Goal: Check status: Check status

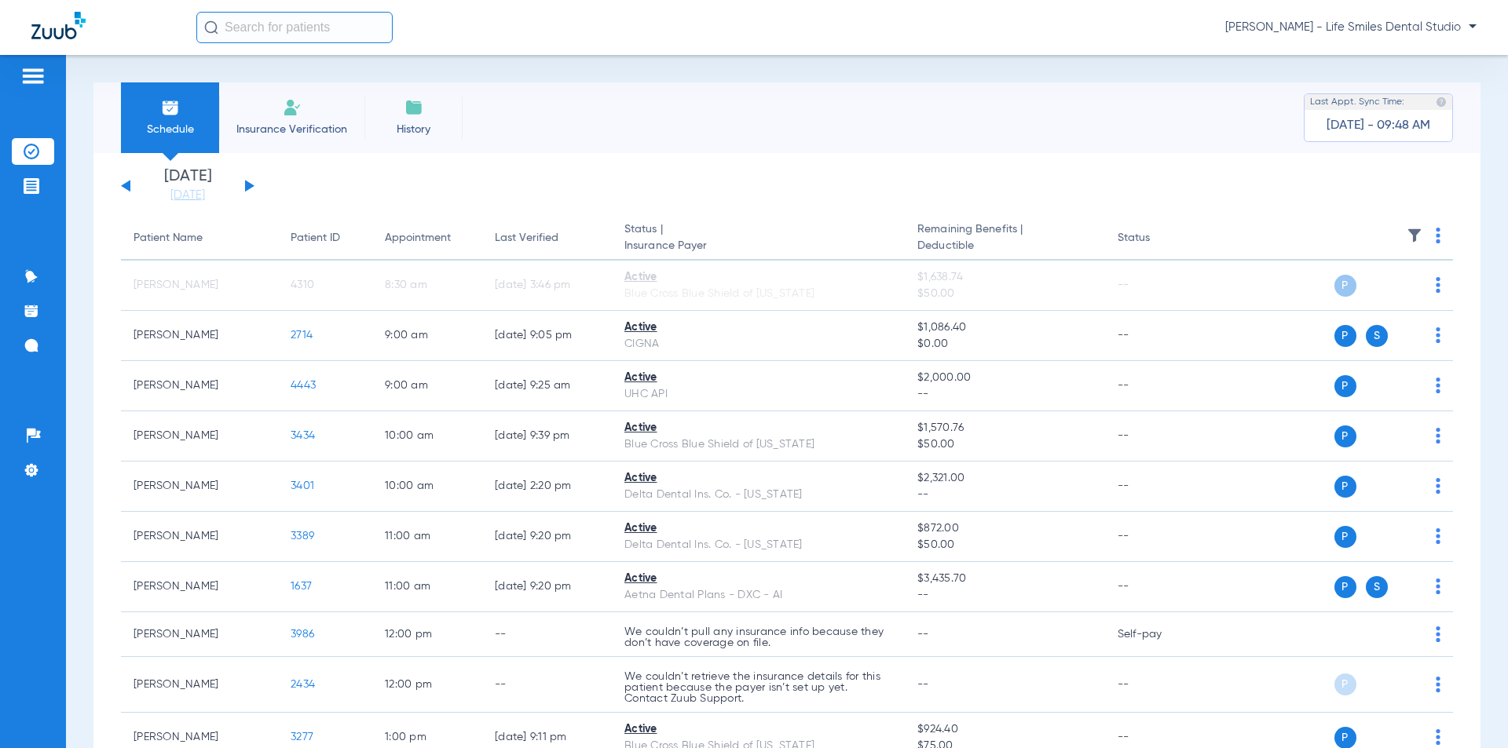
click at [248, 188] on button at bounding box center [249, 186] width 9 height 12
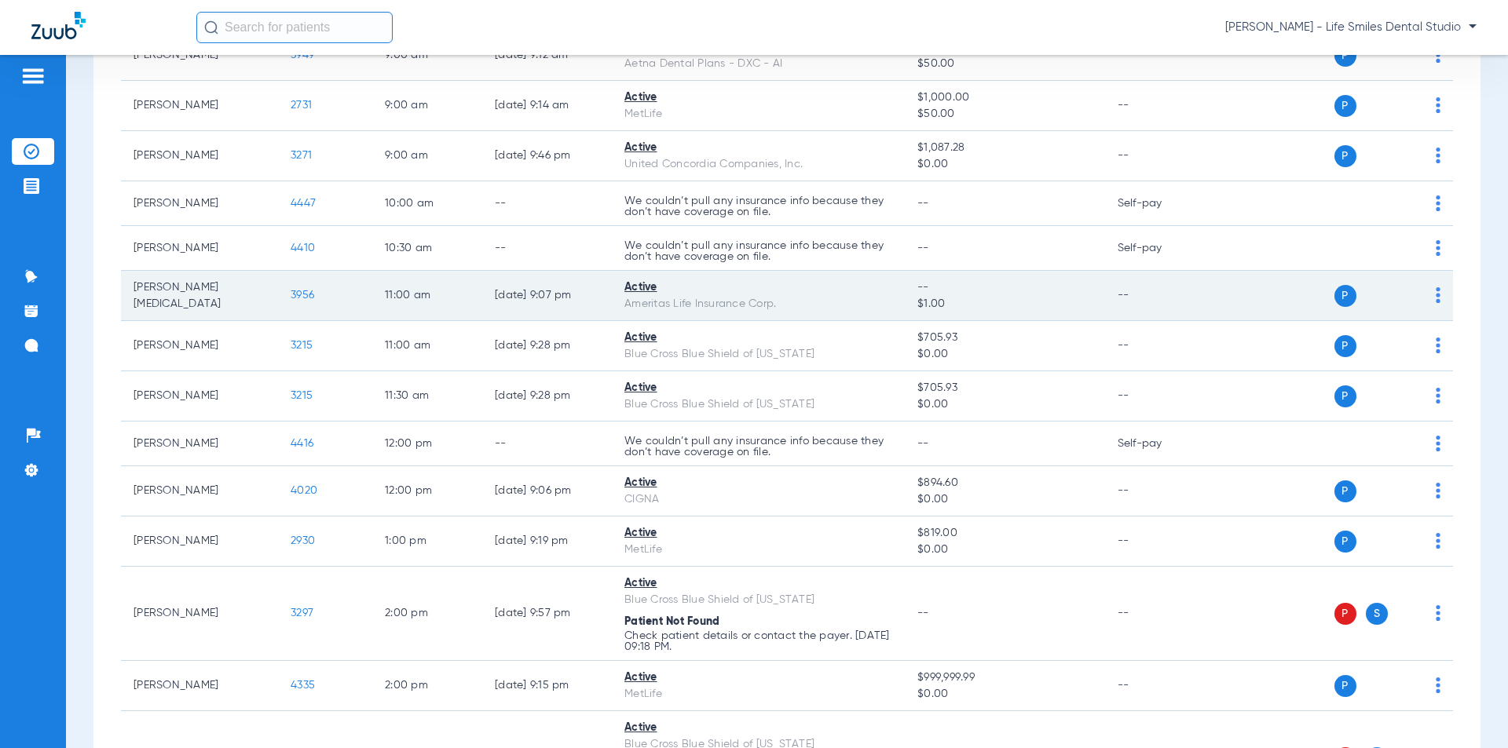
scroll to position [202, 0]
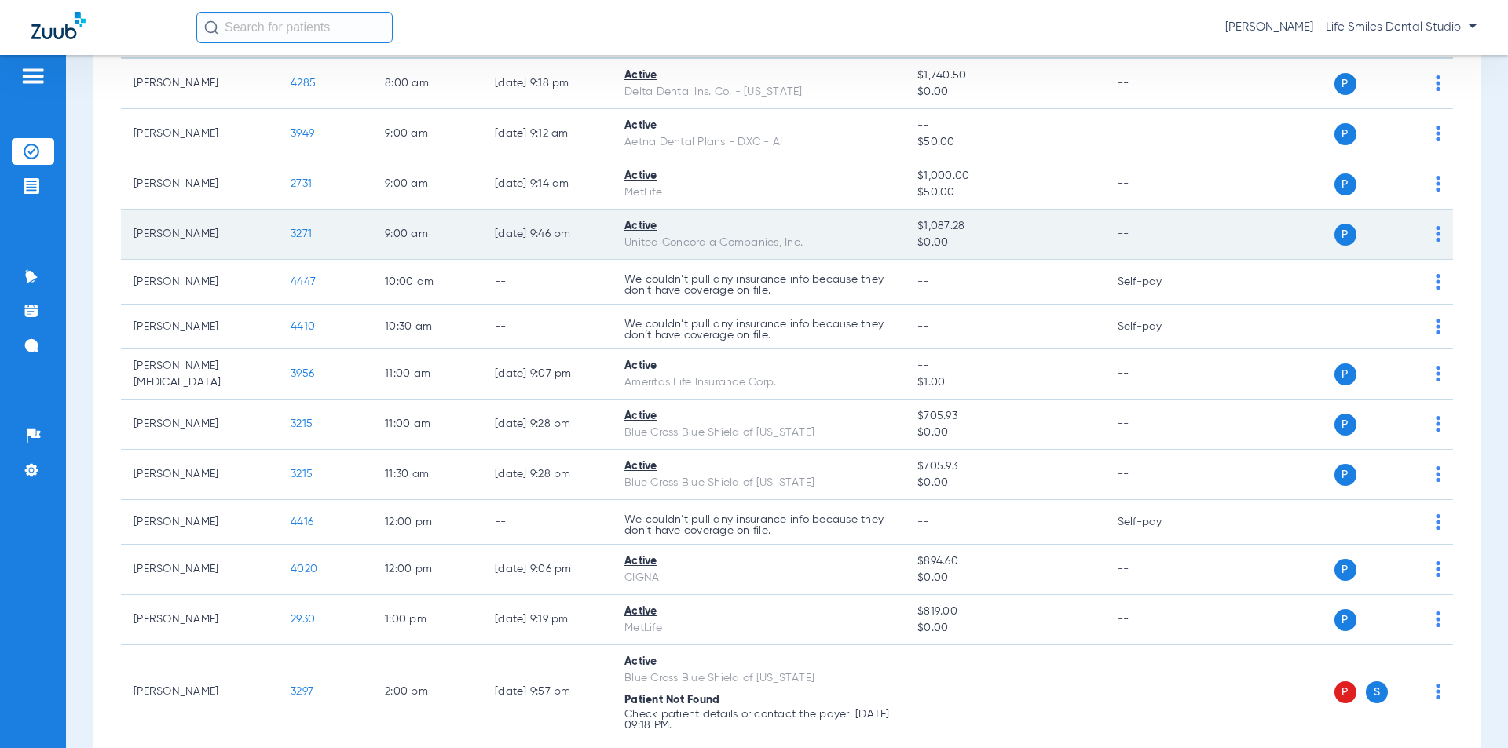
click at [298, 229] on span "3271" at bounding box center [301, 234] width 21 height 11
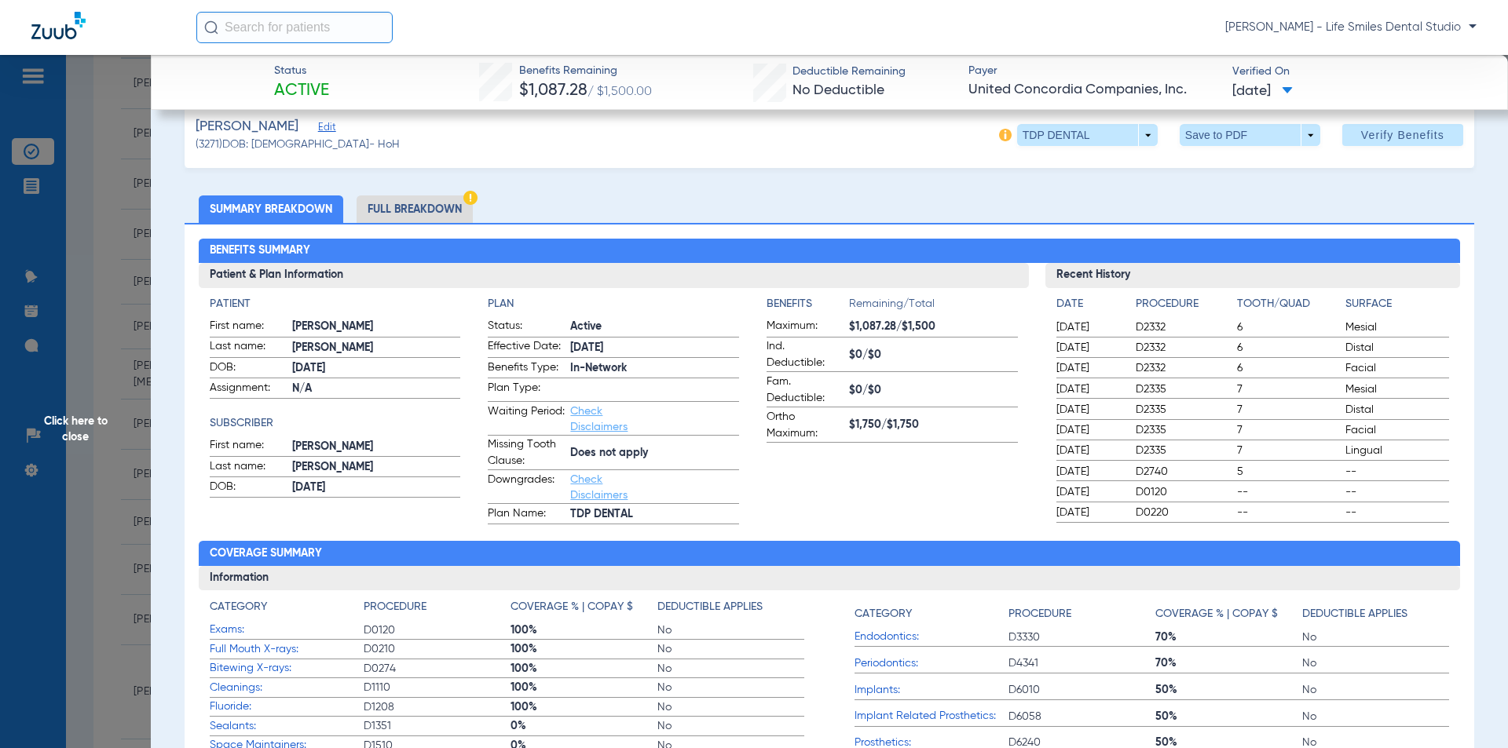
scroll to position [0, 0]
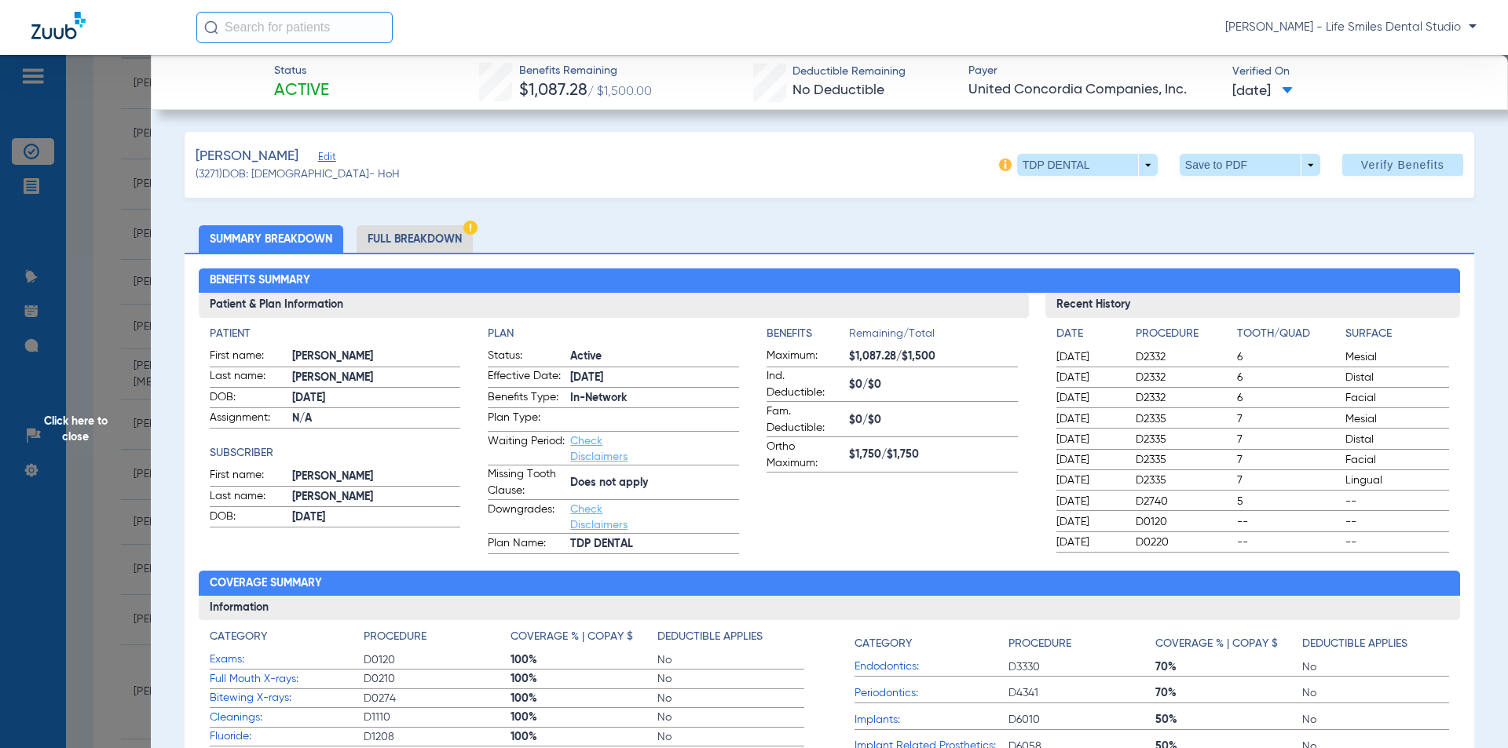
drag, startPoint x: 514, startPoint y: 68, endPoint x: 1301, endPoint y: 93, distance: 786.5
click at [1301, 93] on div "Status Active Benefits Remaining $1,087.28 / $1,500.00 Deductible Remaining No …" at bounding box center [829, 82] width 1357 height 55
copy div "Benefits Remaining $1,087.28 / $1,500.00 Deductible Remaining No Deductible Pay…"
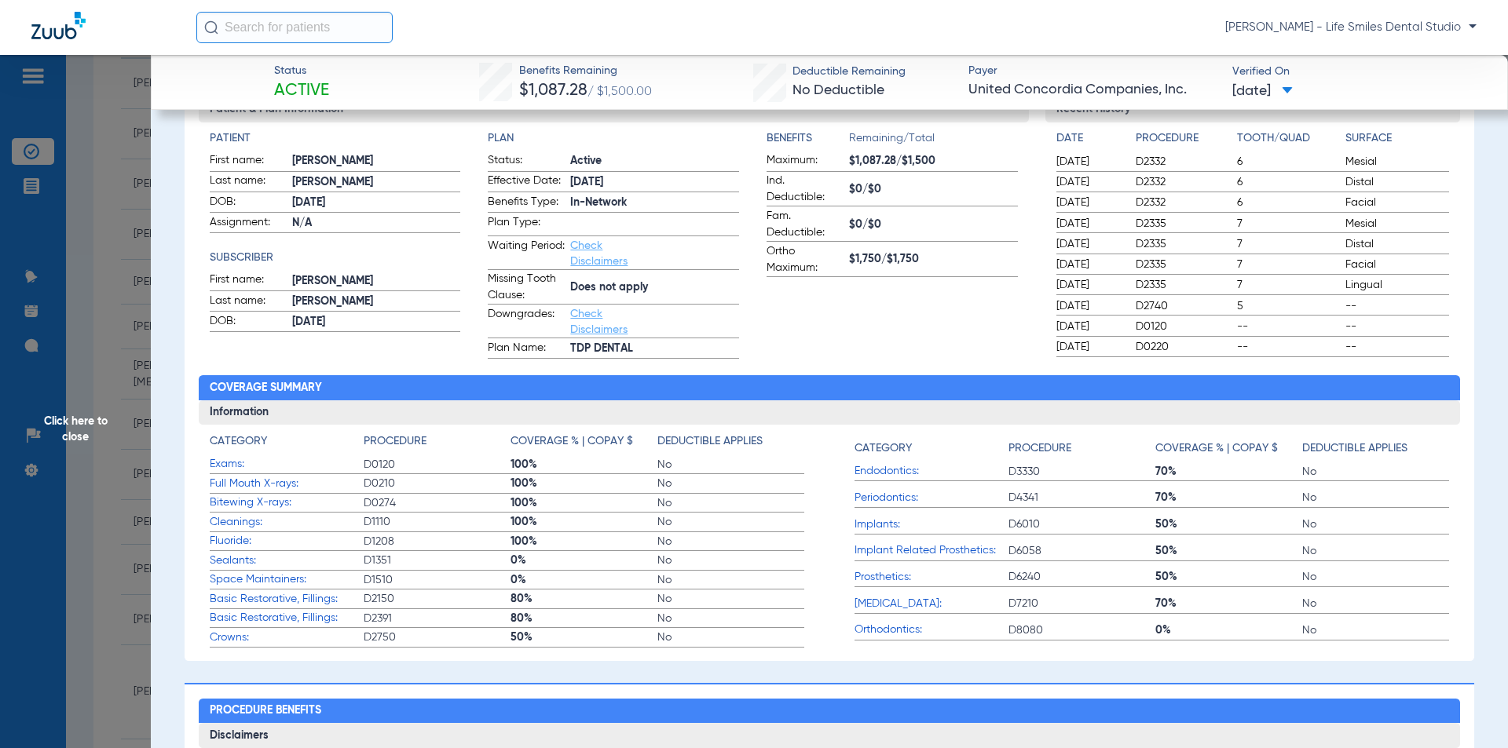
scroll to position [236, 0]
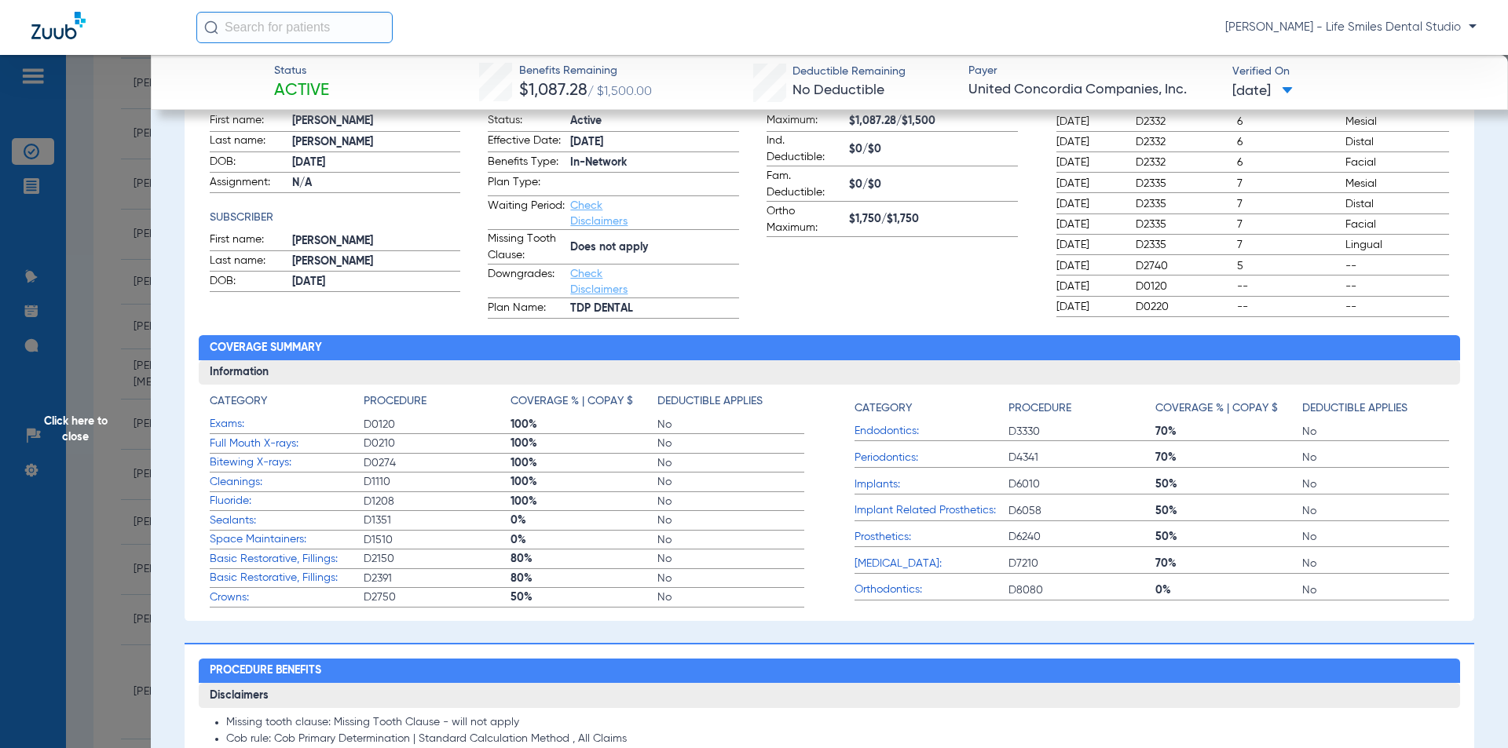
click at [99, 343] on span "Click here to close" at bounding box center [75, 429] width 151 height 748
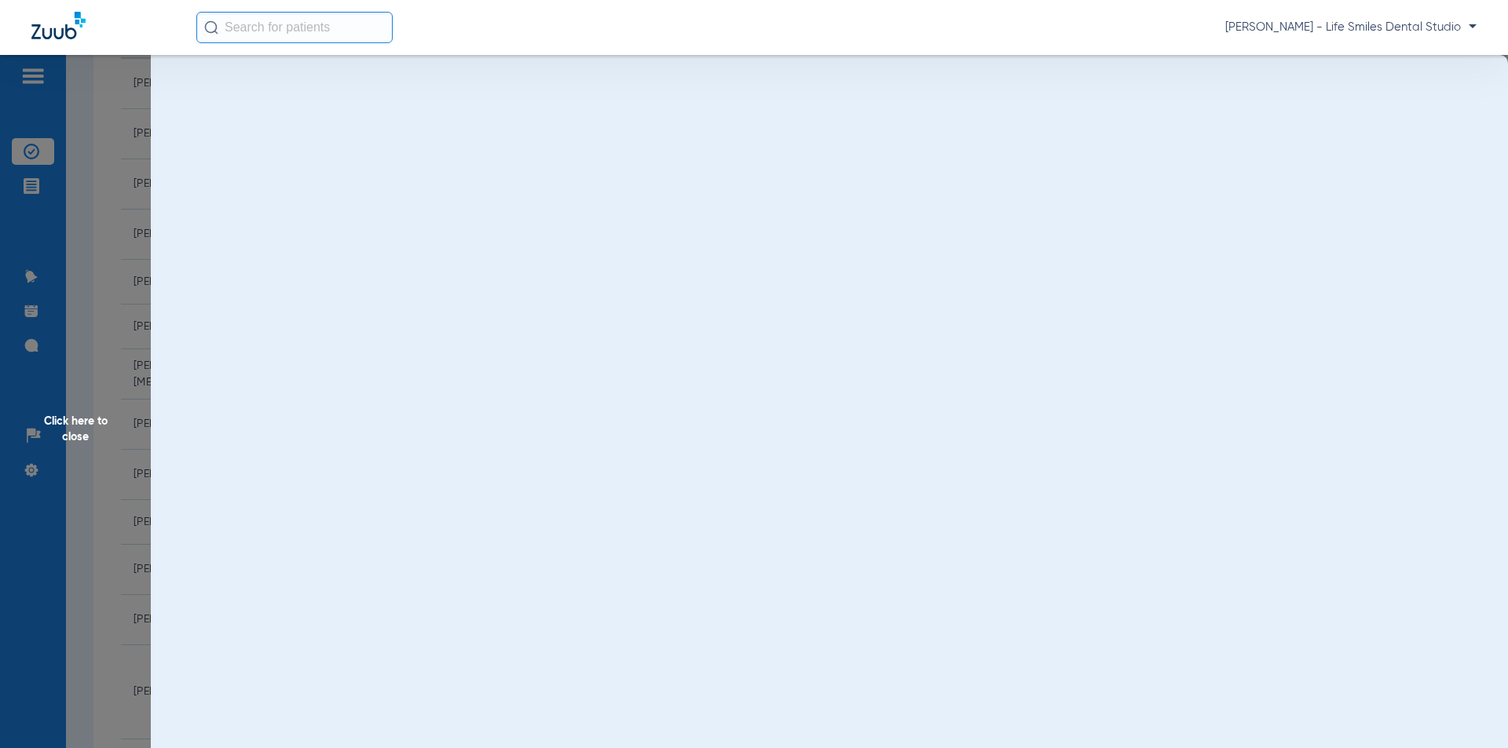
scroll to position [0, 0]
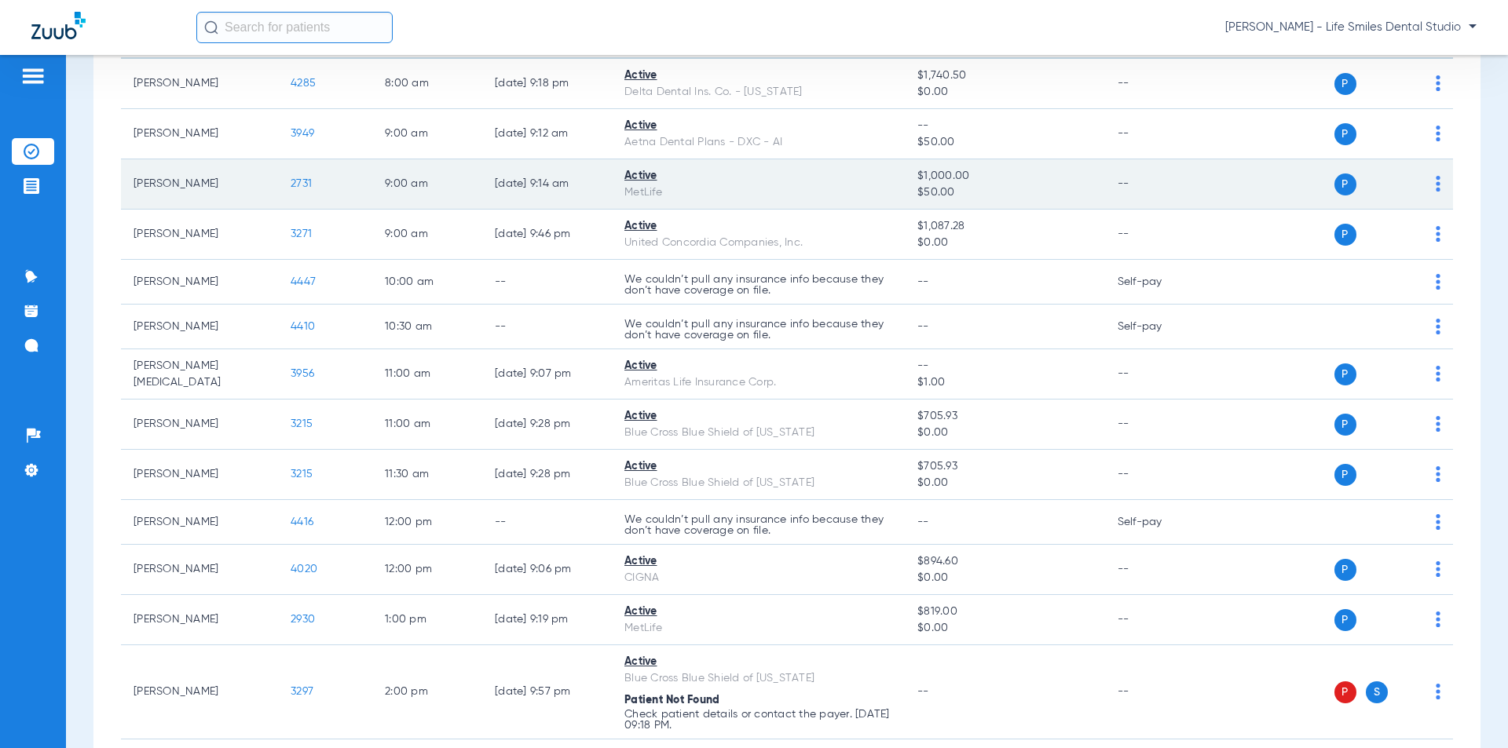
click at [308, 178] on span "2731" at bounding box center [301, 183] width 21 height 11
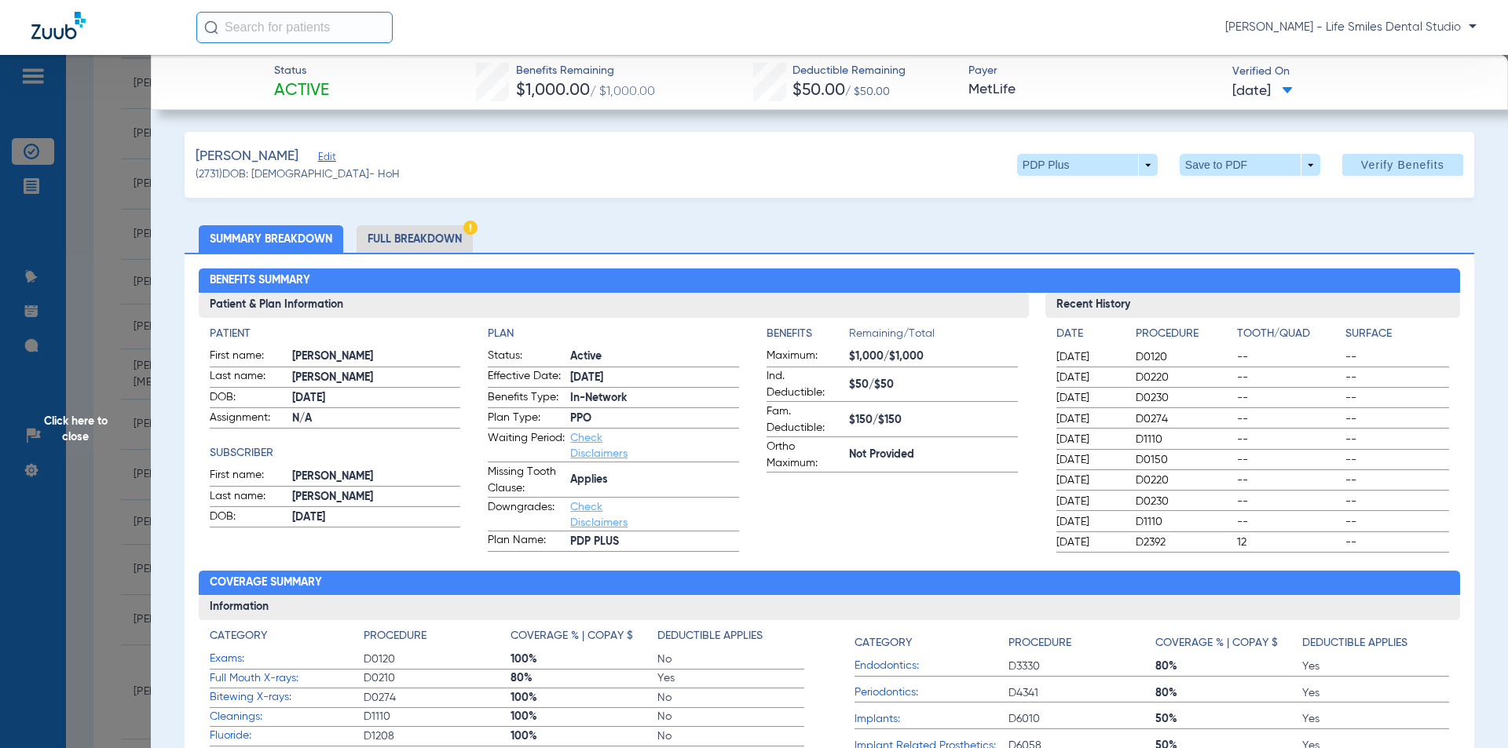
drag, startPoint x: 509, startPoint y: 67, endPoint x: 1294, endPoint y: 86, distance: 785.6
click at [1294, 86] on div "Status Active Benefits Remaining $1,000.00 / $1,000.00 Deductible Remaining $50…" at bounding box center [829, 82] width 1357 height 55
copy div "Benefits Remaining $1,000.00 / $1,000.00 Deductible Remaining $50.00 / $50.00 P…"
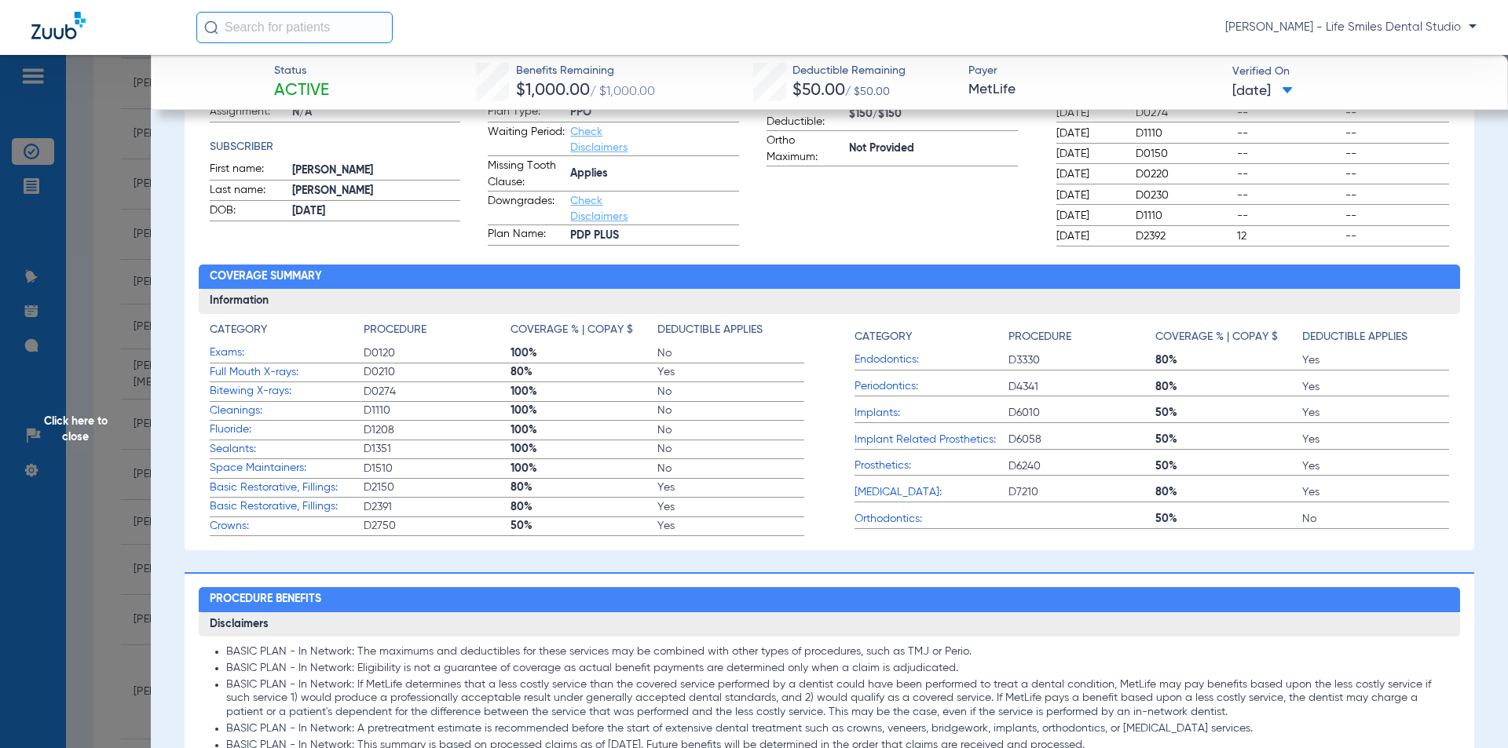
scroll to position [393, 0]
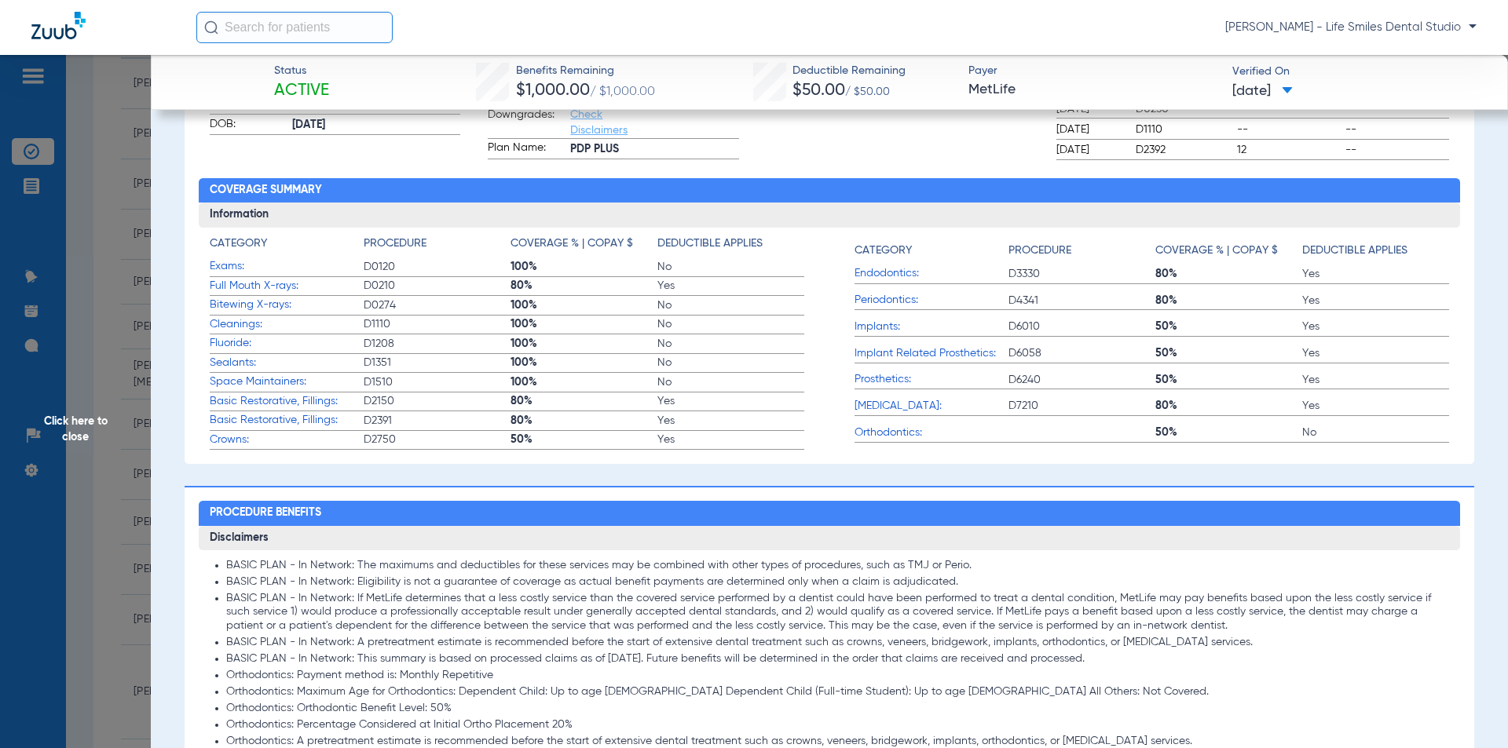
drag, startPoint x: 82, startPoint y: 313, endPoint x: 43, endPoint y: 343, distance: 49.3
click at [82, 313] on span "Click here to close" at bounding box center [75, 429] width 151 height 748
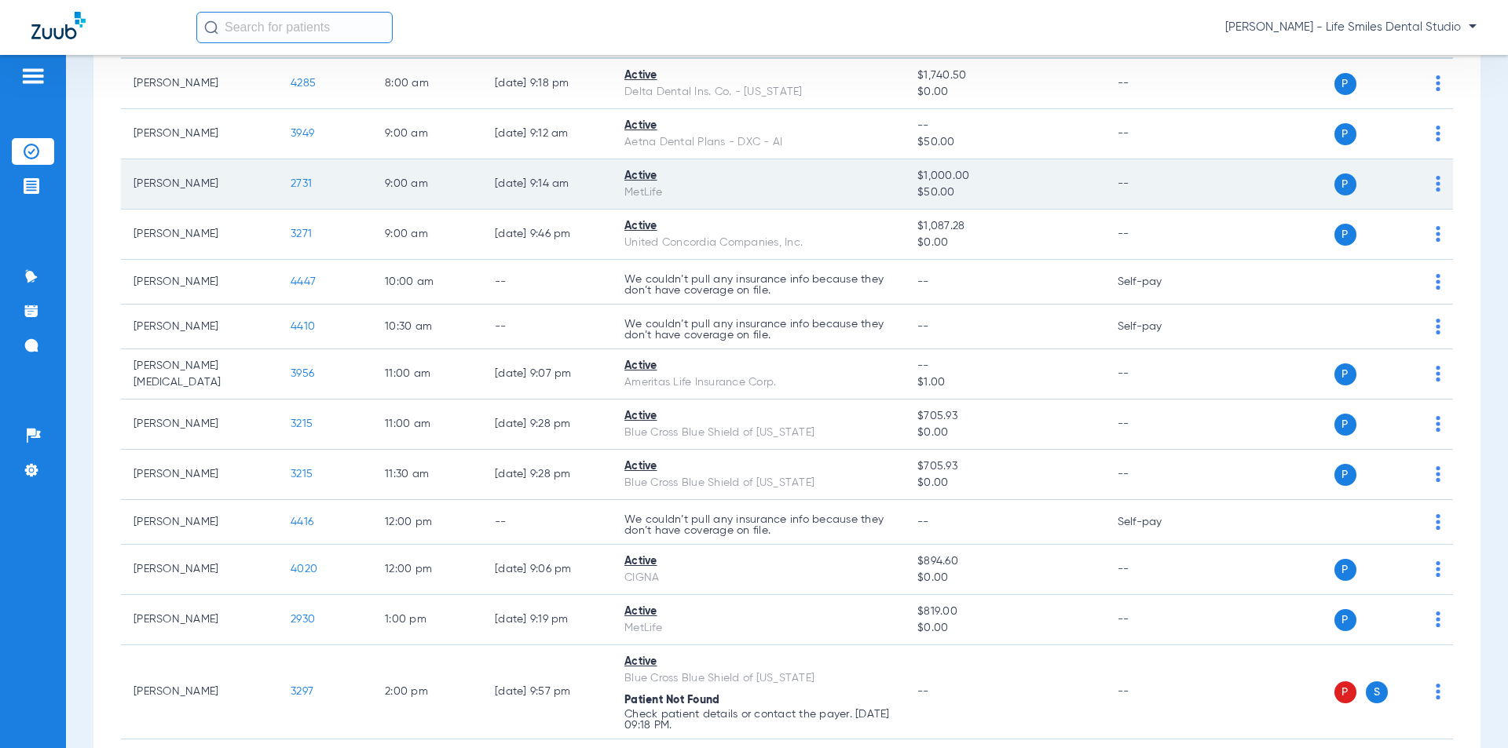
scroll to position [0, 0]
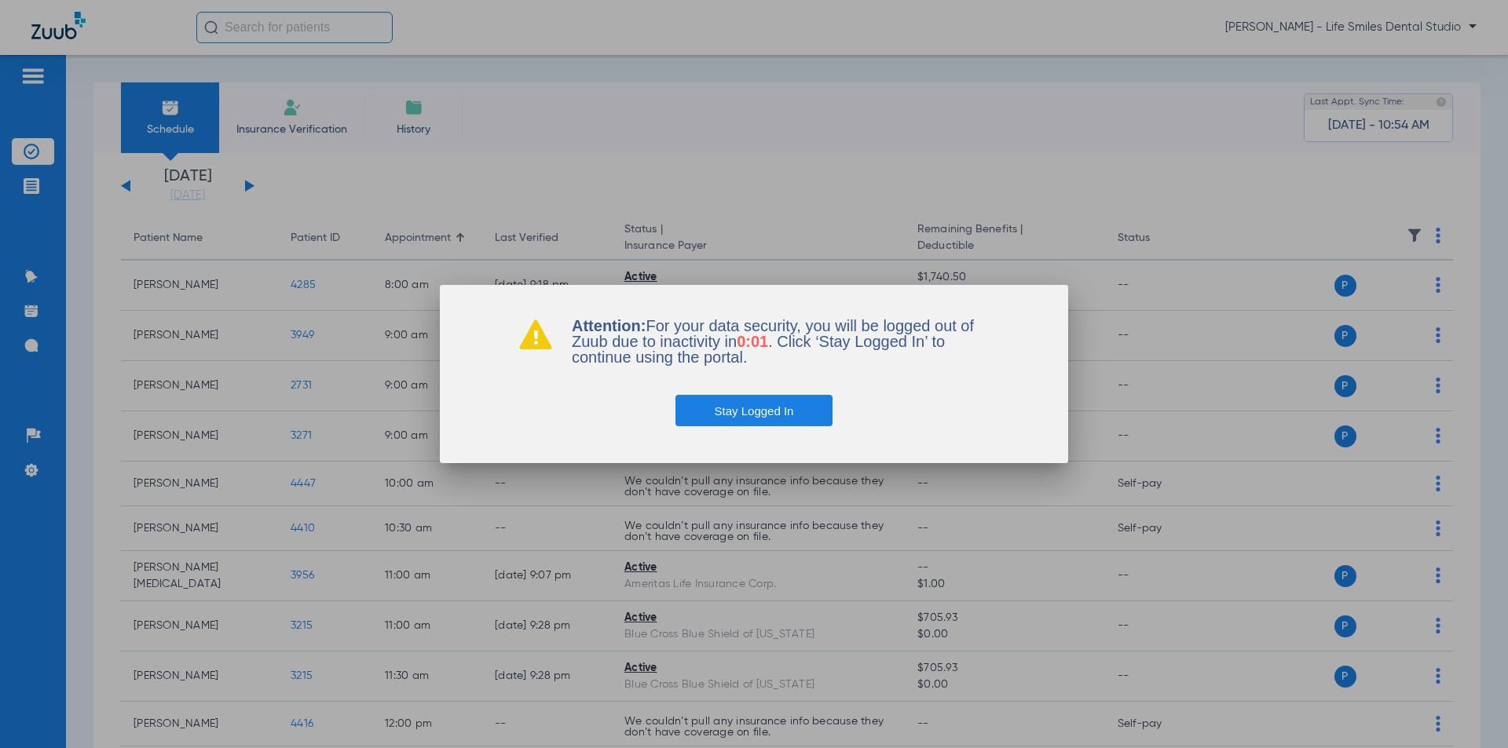
click at [741, 415] on button "Stay Logged In" at bounding box center [754, 410] width 158 height 31
